Goal: Task Accomplishment & Management: Use online tool/utility

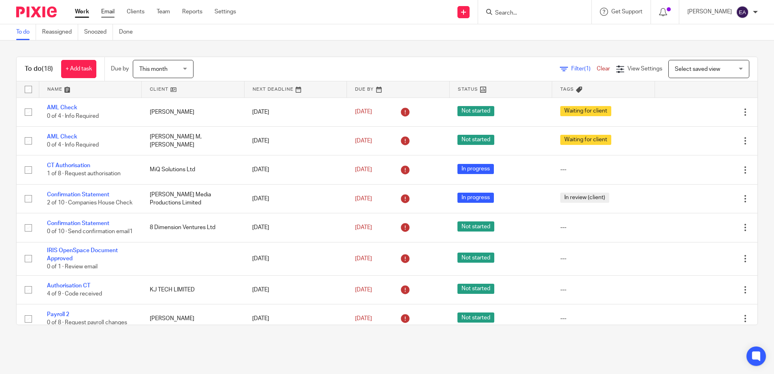
click at [112, 10] on link "Email" at bounding box center [107, 12] width 13 height 8
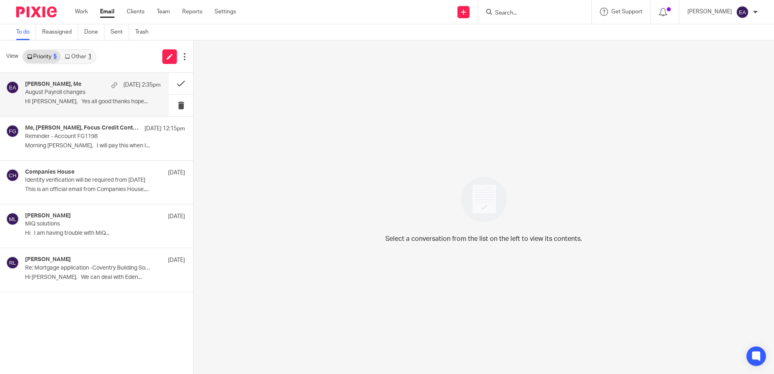
click at [77, 90] on p "August Payroll changes" at bounding box center [79, 92] width 109 height 7
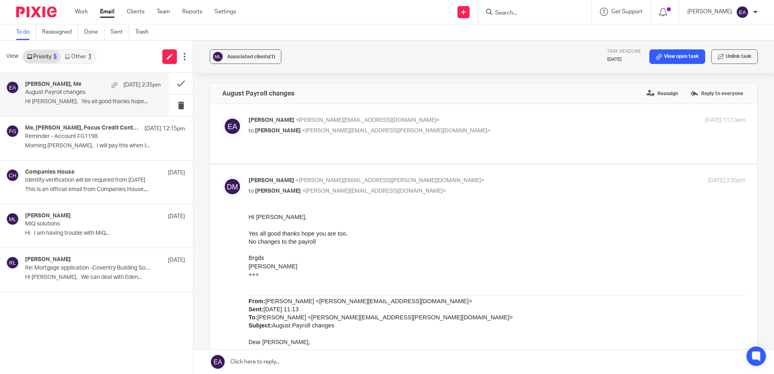
click at [392, 134] on p "to [PERSON_NAME] <[PERSON_NAME][EMAIL_ADDRESS][PERSON_NAME][DOMAIN_NAME]>" at bounding box center [414, 131] width 331 height 9
checkbox input "true"
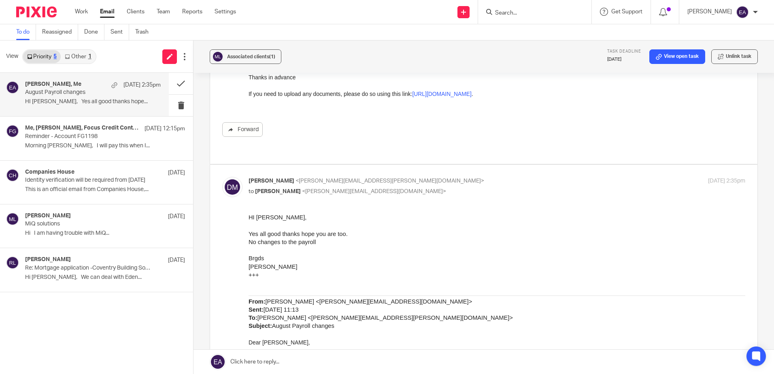
scroll to position [121, 0]
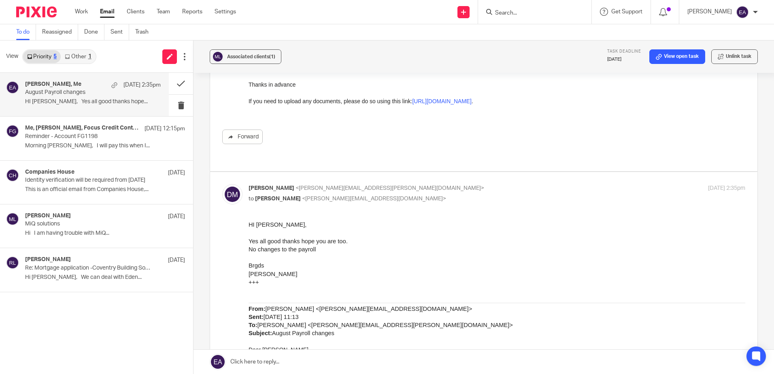
click at [82, 59] on link "Other 1" at bounding box center [78, 56] width 34 height 13
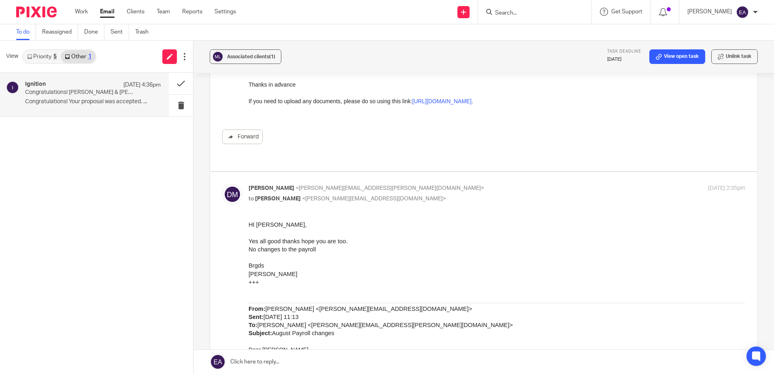
click at [90, 87] on div "Ignition [DATE] 4:36pm" at bounding box center [93, 85] width 136 height 8
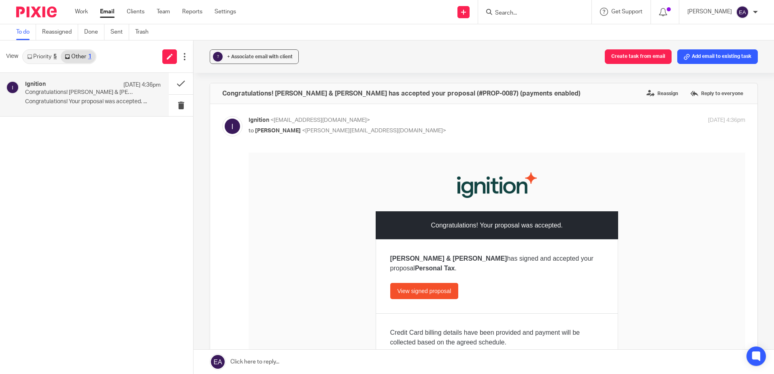
scroll to position [0, 0]
click at [44, 54] on link "Priority 5" at bounding box center [42, 56] width 38 height 13
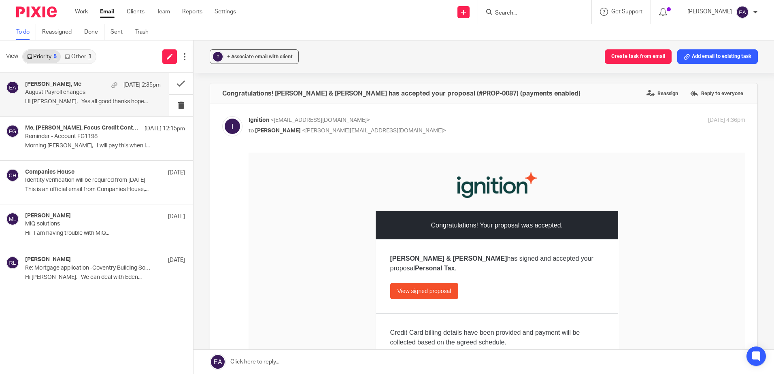
click at [95, 90] on p "August Payroll changes" at bounding box center [79, 92] width 109 height 7
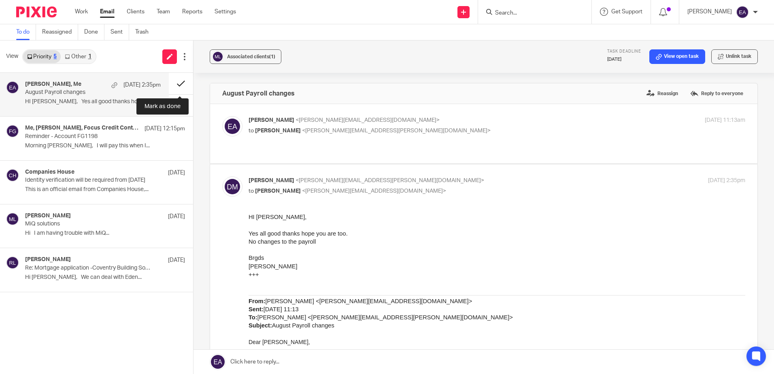
click at [181, 83] on button at bounding box center [181, 83] width 24 height 21
